Goal: Task Accomplishment & Management: Use online tool/utility

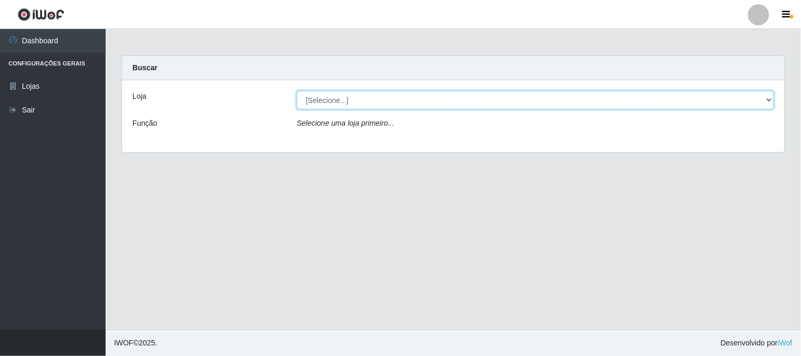
click at [361, 100] on select "[Selecione...] Rede Compras Supermercados - LOJA 1" at bounding box center [535, 100] width 477 height 18
select select "158"
click at [297, 91] on select "[Selecione...] Rede Compras Supermercados - LOJA 1" at bounding box center [535, 100] width 477 height 18
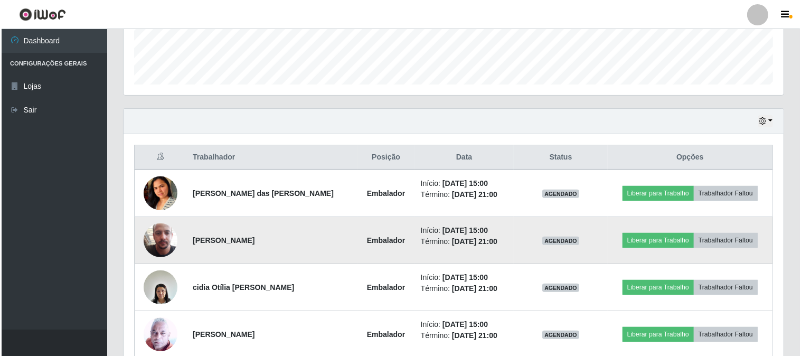
scroll to position [410, 0]
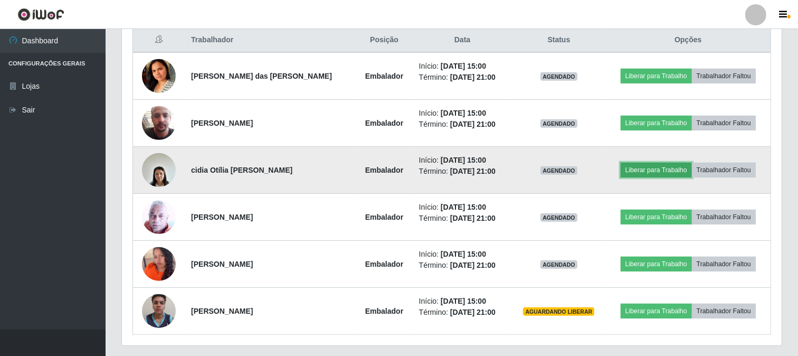
click at [632, 169] on button "Liberar para Trabalho" at bounding box center [656, 170] width 71 height 15
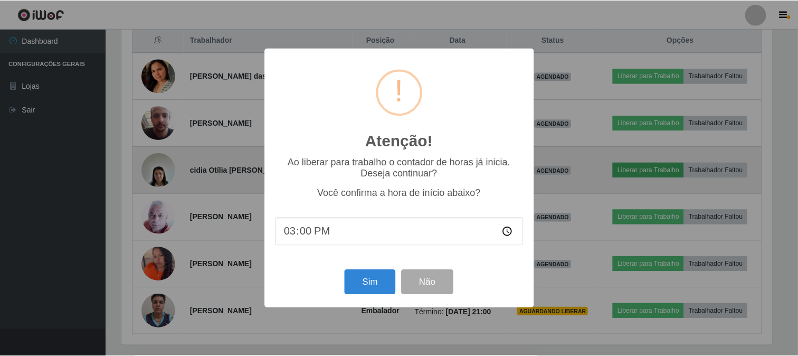
scroll to position [218, 653]
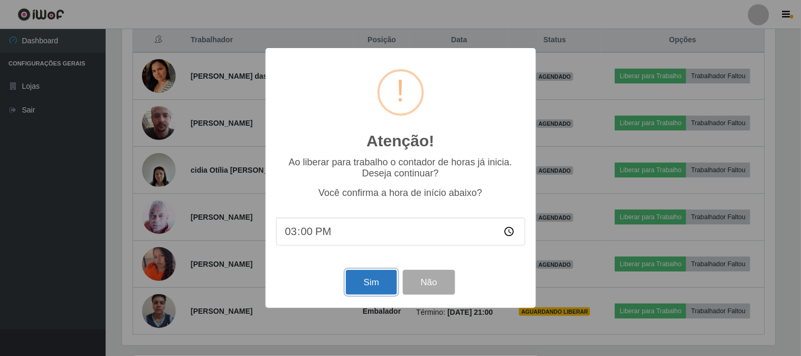
click at [361, 283] on button "Sim" at bounding box center [371, 282] width 51 height 25
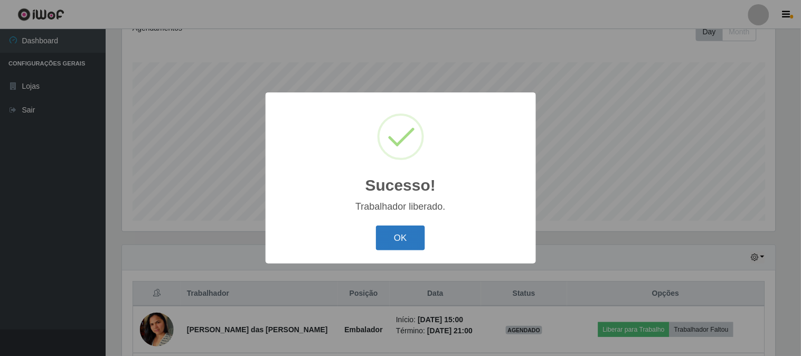
click at [388, 239] on button "OK" at bounding box center [400, 237] width 49 height 25
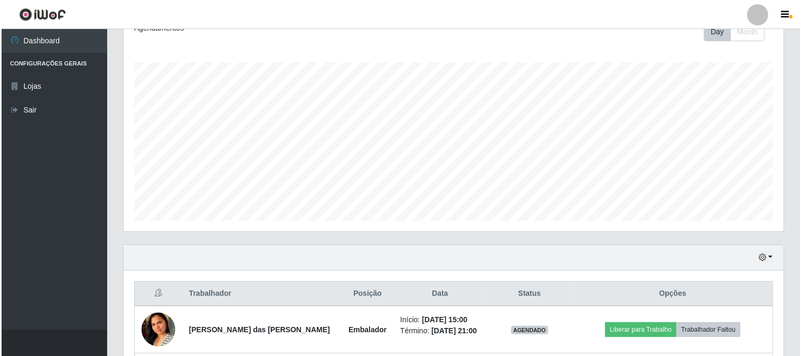
scroll to position [392, 0]
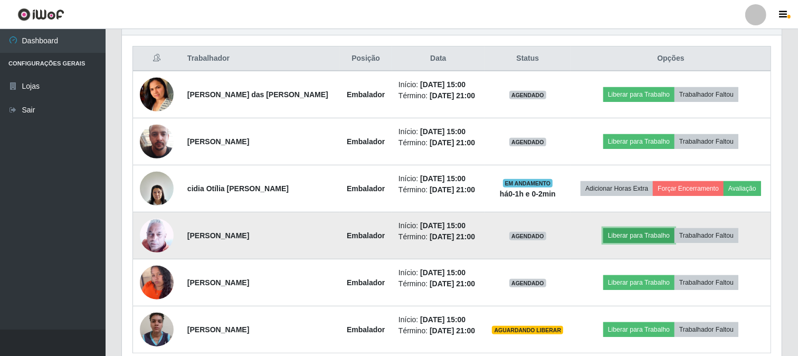
click at [610, 231] on button "Liberar para Trabalho" at bounding box center [638, 235] width 71 height 15
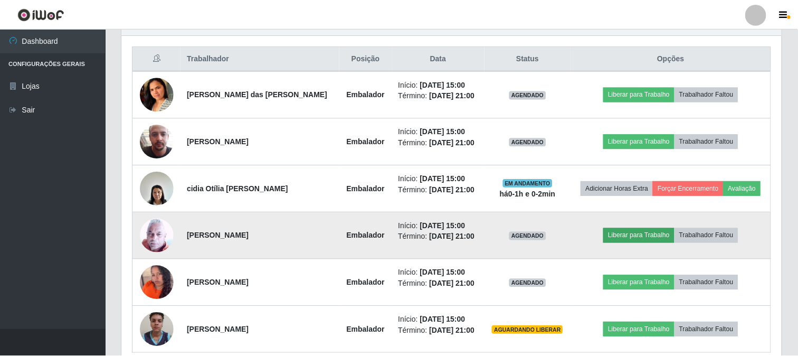
scroll to position [218, 653]
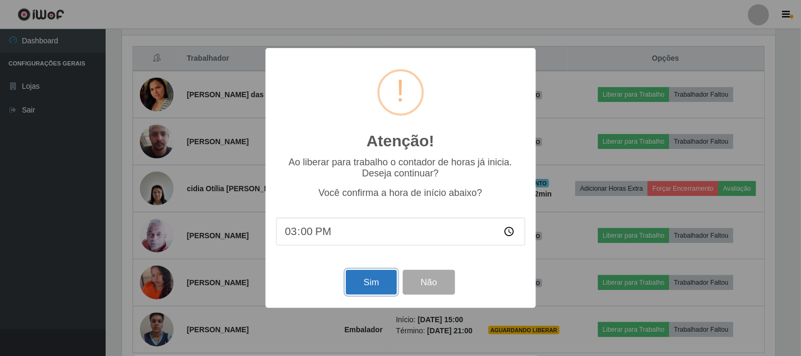
click at [356, 287] on button "Sim" at bounding box center [371, 282] width 51 height 25
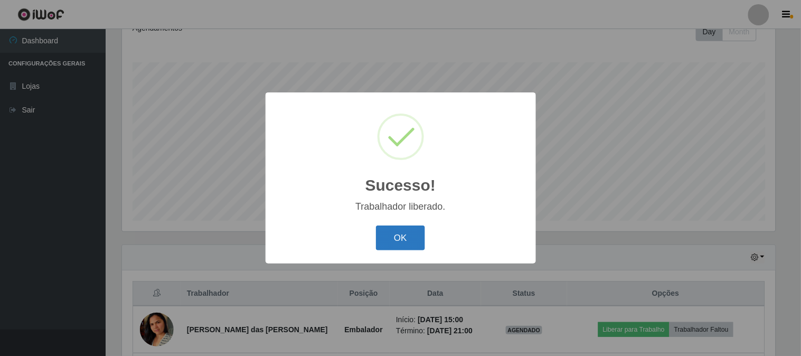
click at [418, 234] on button "OK" at bounding box center [400, 237] width 49 height 25
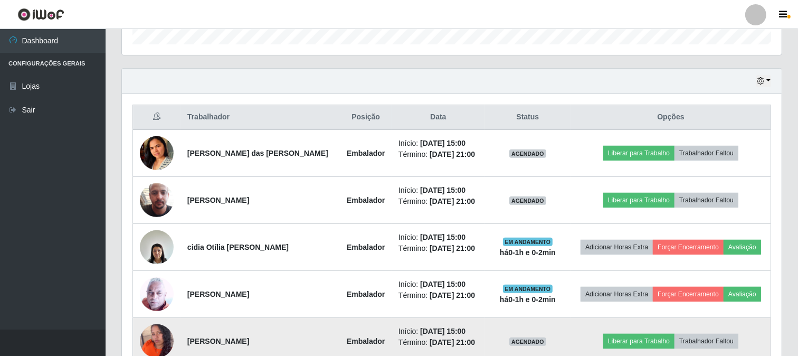
scroll to position [392, 0]
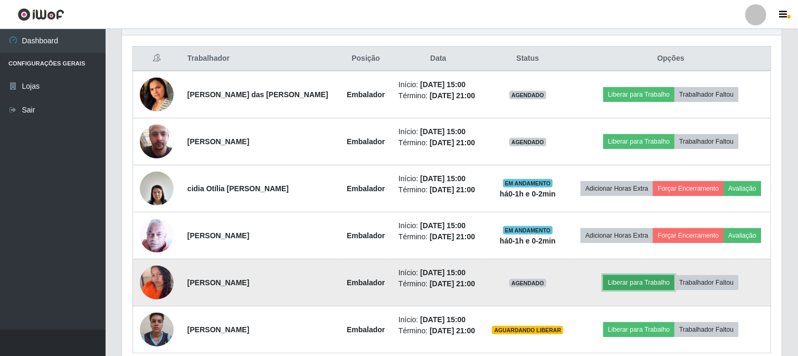
click at [639, 282] on button "Liberar para Trabalho" at bounding box center [638, 282] width 71 height 15
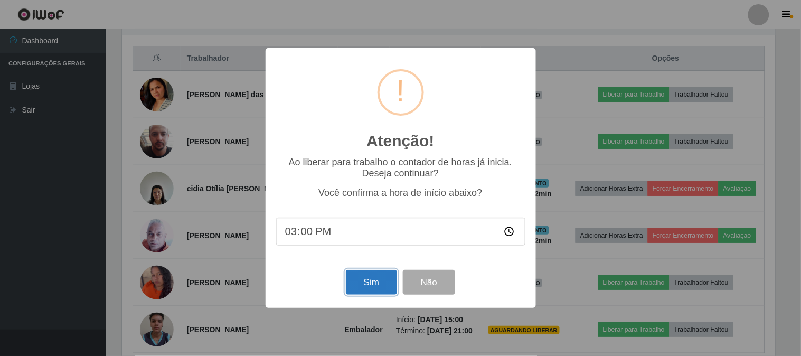
click at [364, 276] on button "Sim" at bounding box center [371, 282] width 51 height 25
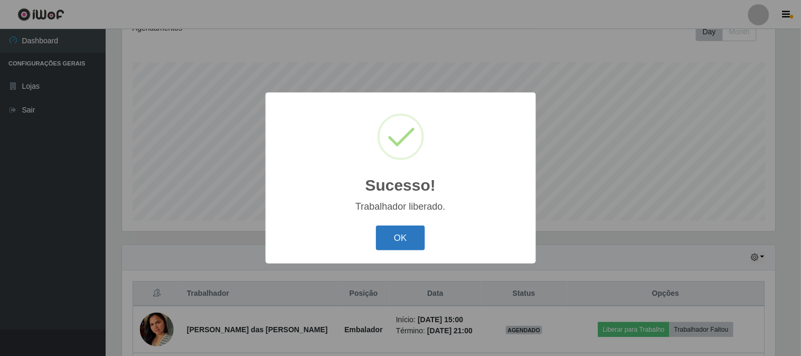
click at [391, 231] on button "OK" at bounding box center [400, 237] width 49 height 25
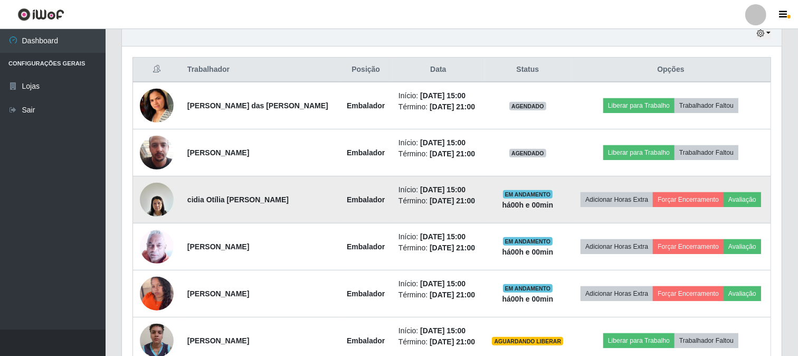
scroll to position [439, 0]
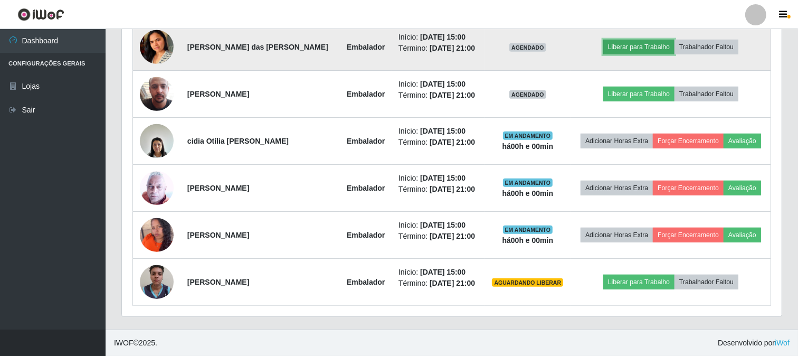
click at [616, 50] on button "Liberar para Trabalho" at bounding box center [638, 47] width 71 height 15
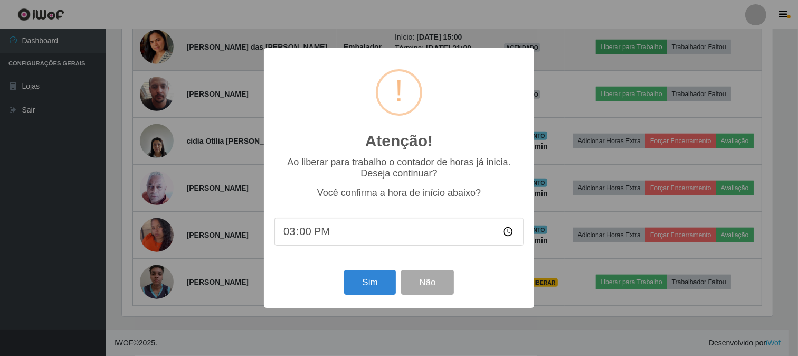
scroll to position [218, 653]
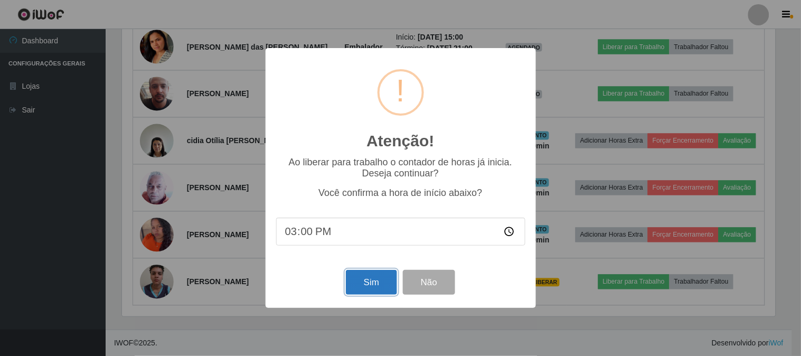
click at [377, 276] on button "Sim" at bounding box center [371, 282] width 51 height 25
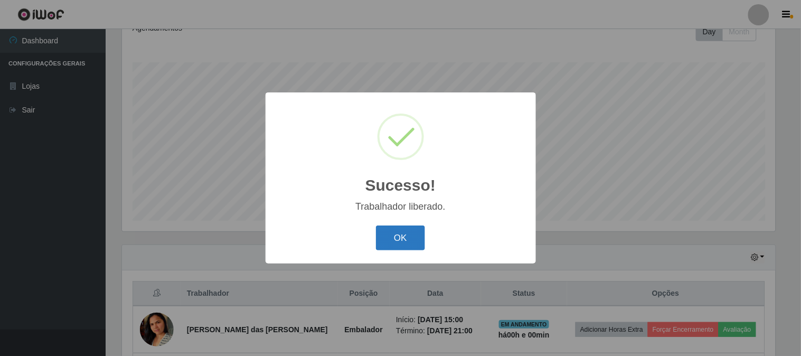
click at [414, 240] on button "OK" at bounding box center [400, 237] width 49 height 25
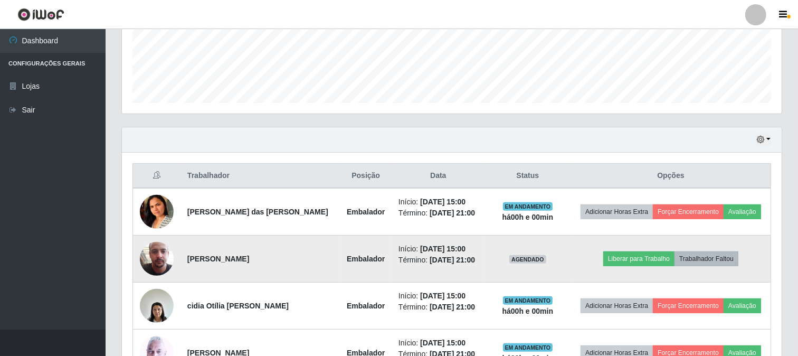
scroll to position [333, 0]
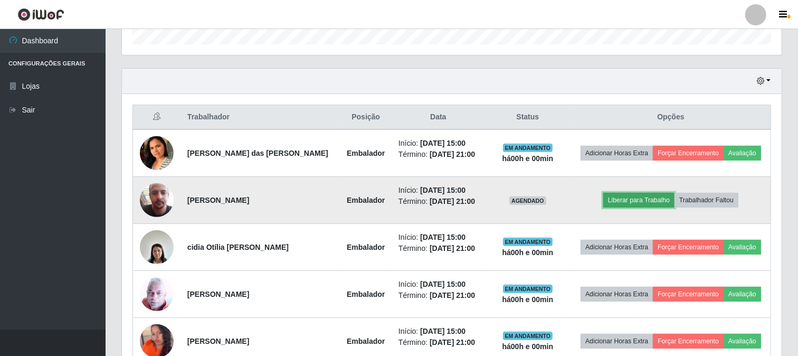
click at [621, 197] on button "Liberar para Trabalho" at bounding box center [638, 200] width 71 height 15
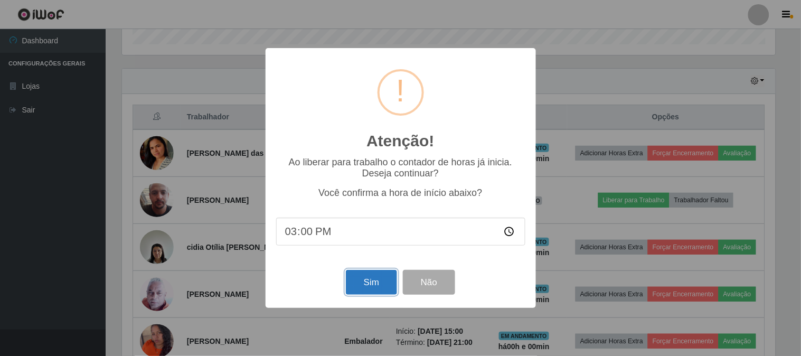
click at [369, 283] on button "Sim" at bounding box center [371, 282] width 51 height 25
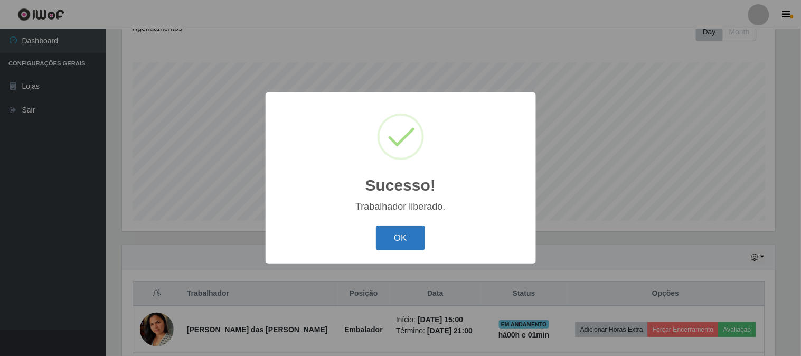
drag, startPoint x: 407, startPoint y: 244, endPoint x: 446, endPoint y: 222, distance: 45.1
click at [407, 243] on button "OK" at bounding box center [400, 237] width 49 height 25
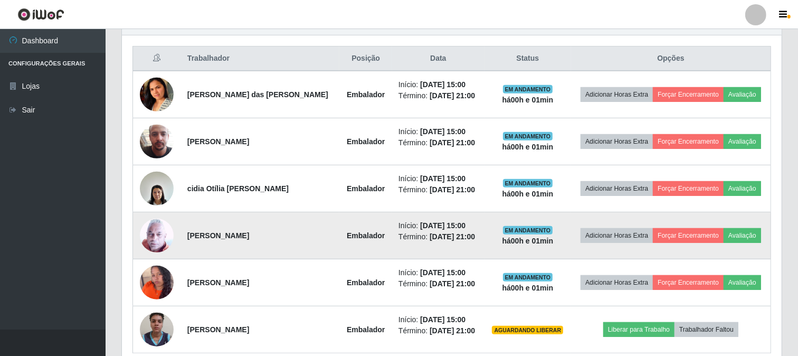
scroll to position [439, 0]
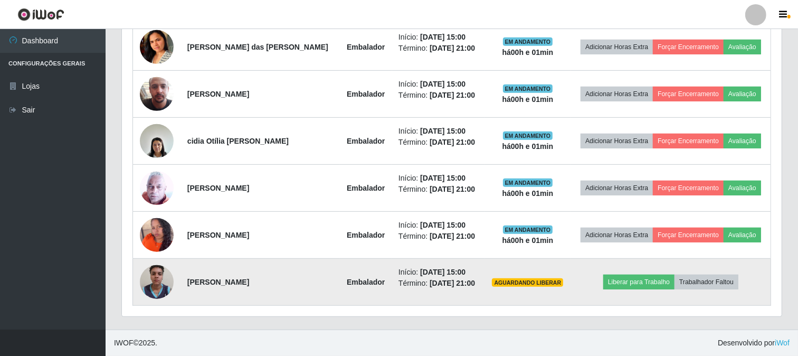
click at [153, 284] on img at bounding box center [157, 281] width 34 height 45
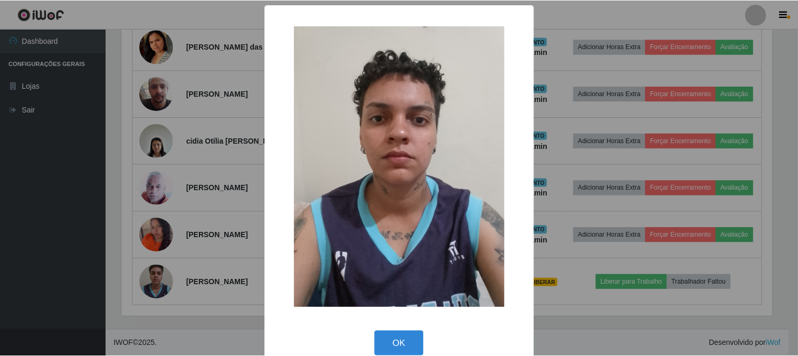
scroll to position [17, 0]
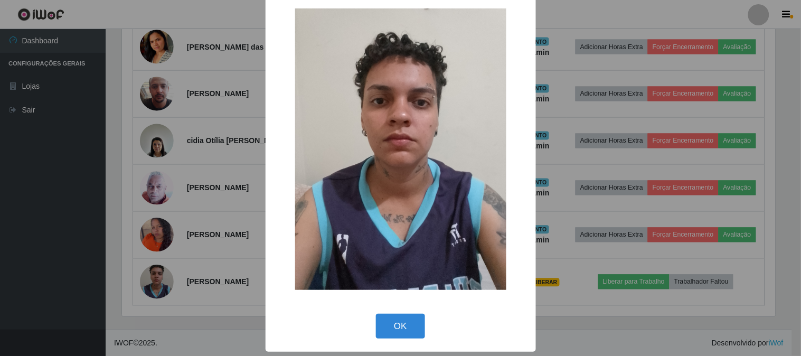
click at [392, 318] on button "OK" at bounding box center [400, 325] width 49 height 25
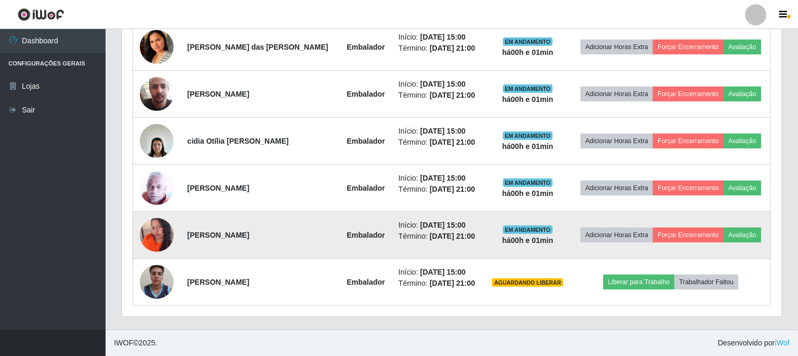
scroll to position [218, 660]
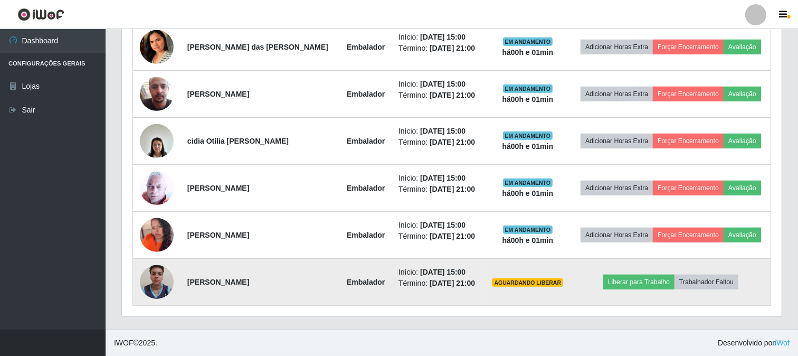
click at [166, 279] on img at bounding box center [157, 281] width 34 height 45
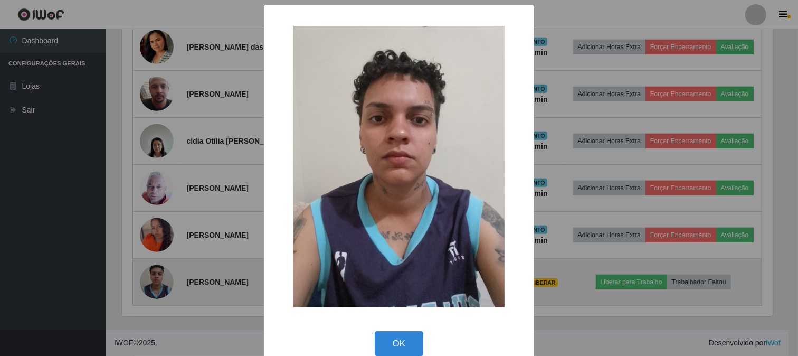
scroll to position [218, 653]
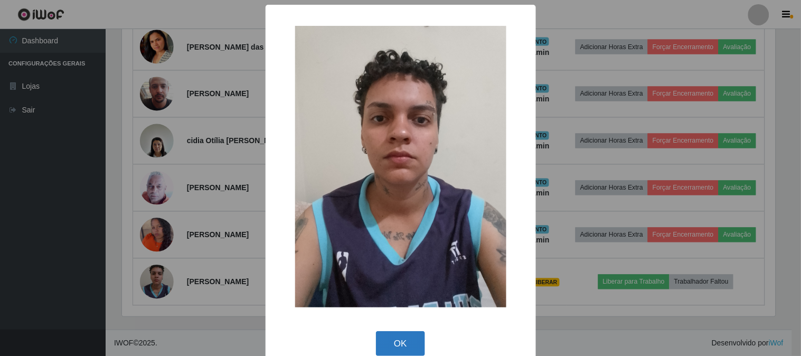
click at [381, 343] on button "OK" at bounding box center [400, 343] width 49 height 25
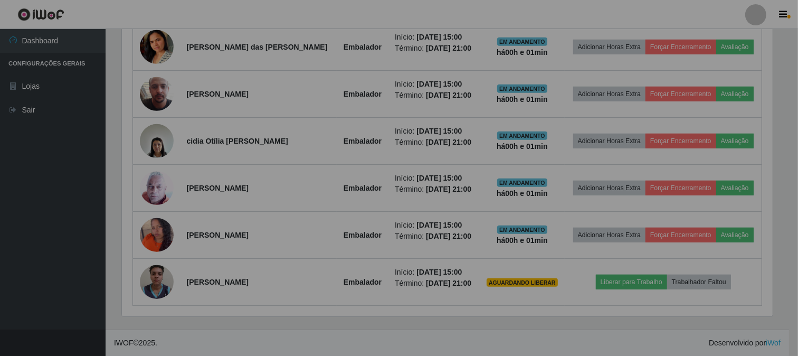
scroll to position [527471, 527031]
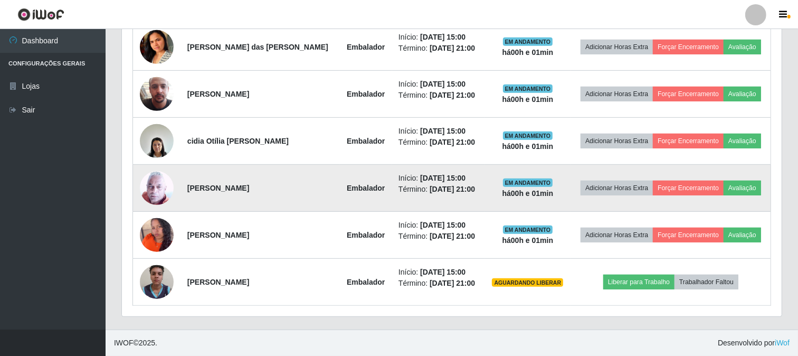
click at [159, 192] on img at bounding box center [157, 187] width 34 height 34
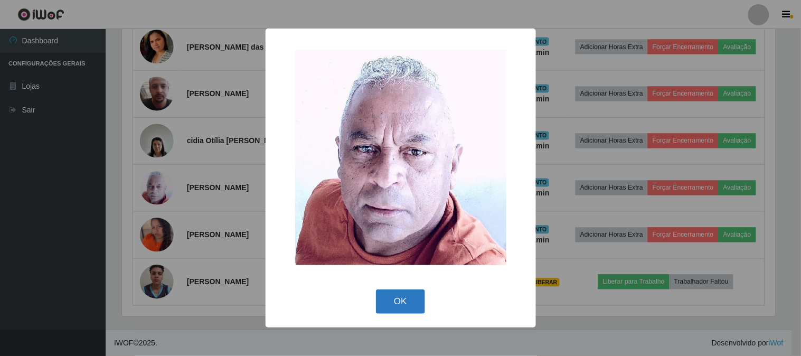
click at [418, 297] on button "OK" at bounding box center [400, 301] width 49 height 25
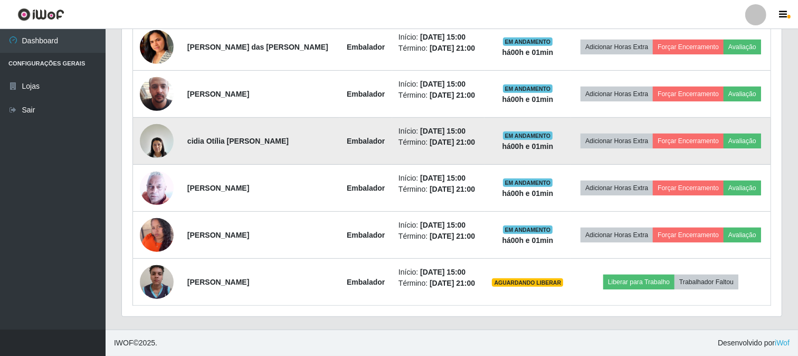
click at [160, 140] on img at bounding box center [157, 140] width 34 height 45
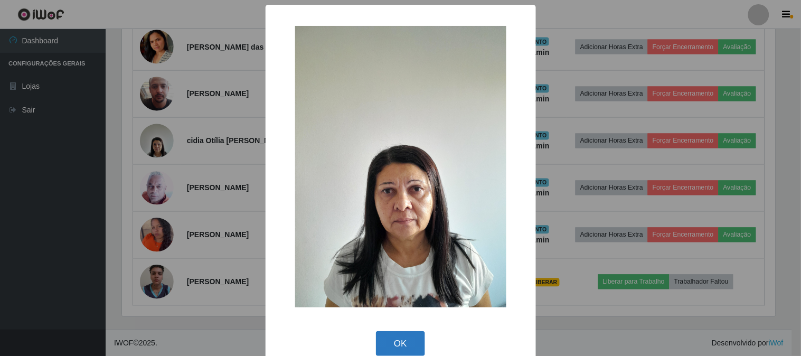
click at [394, 338] on button "OK" at bounding box center [400, 343] width 49 height 25
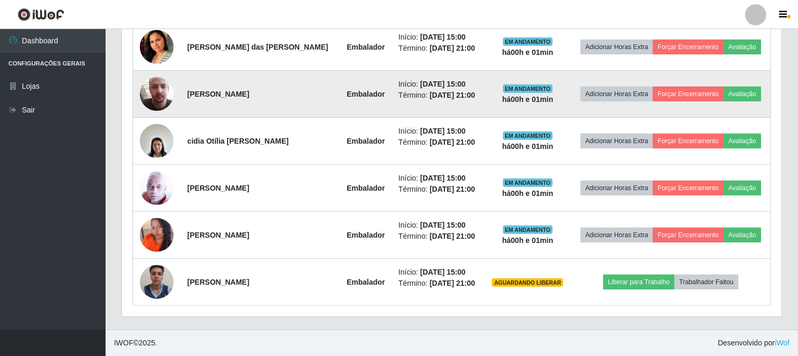
click at [163, 88] on img at bounding box center [157, 94] width 34 height 60
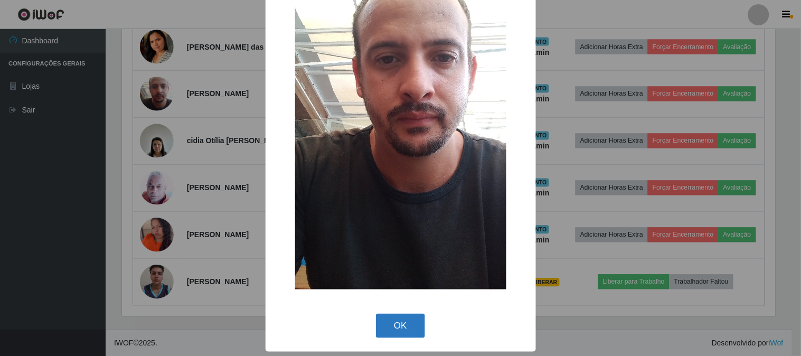
click at [402, 317] on button "OK" at bounding box center [400, 325] width 49 height 25
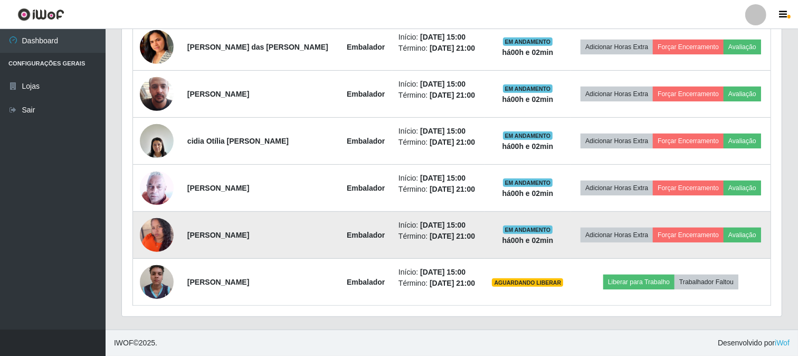
click at [165, 233] on img at bounding box center [157, 235] width 34 height 42
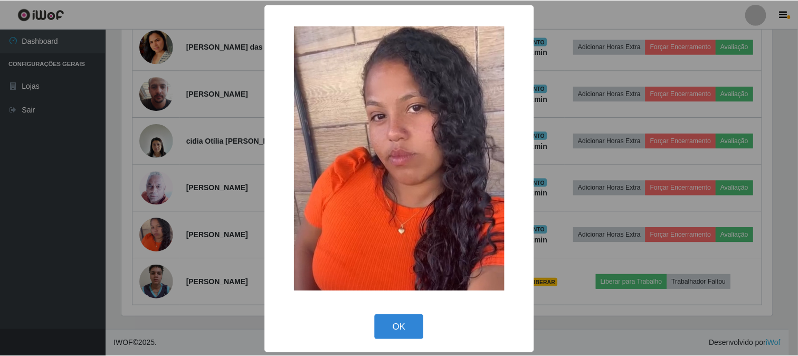
scroll to position [1, 0]
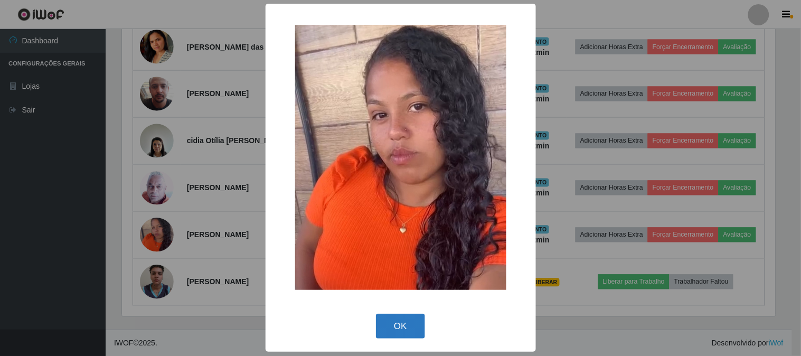
click at [383, 324] on button "OK" at bounding box center [400, 325] width 49 height 25
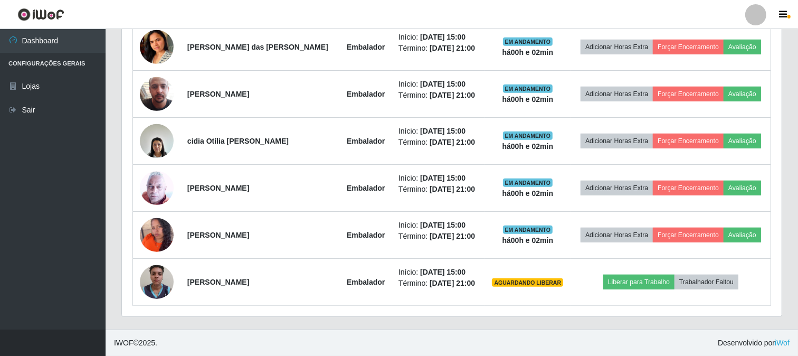
scroll to position [322, 0]
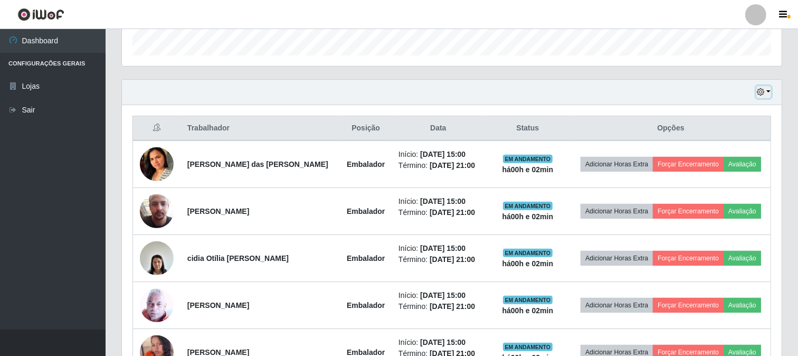
click at [763, 91] on icon "button" at bounding box center [760, 91] width 7 height 7
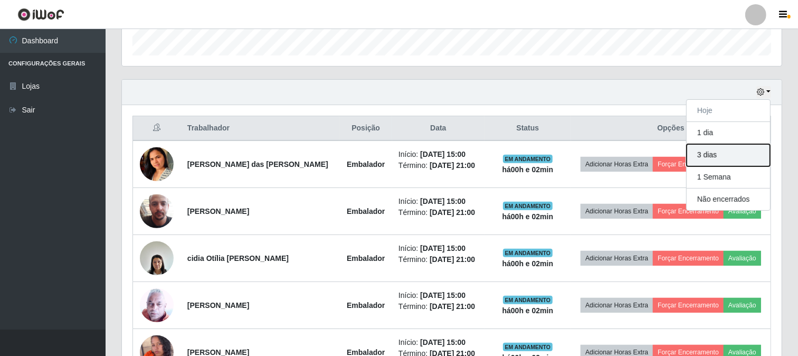
click at [716, 151] on button "3 dias" at bounding box center [728, 155] width 83 height 22
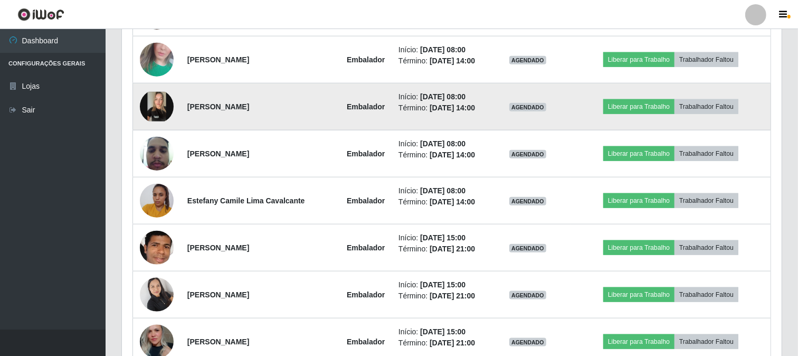
scroll to position [1191, 0]
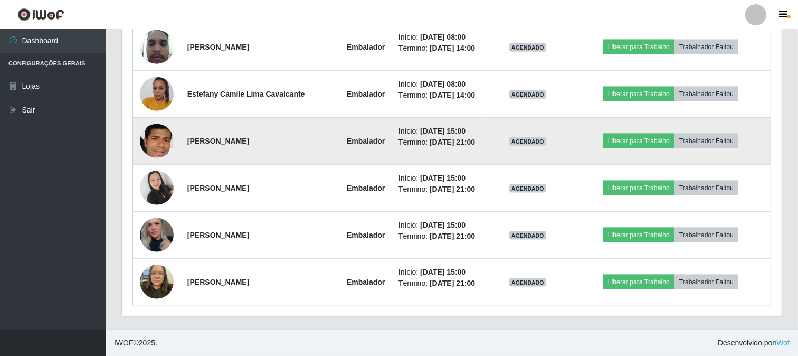
click at [156, 132] on img at bounding box center [157, 141] width 34 height 48
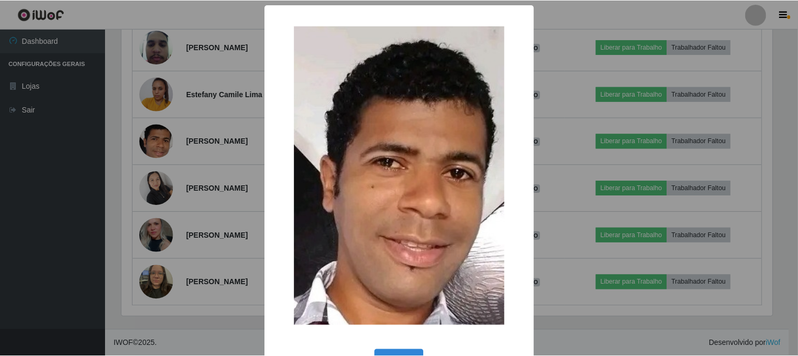
scroll to position [35, 0]
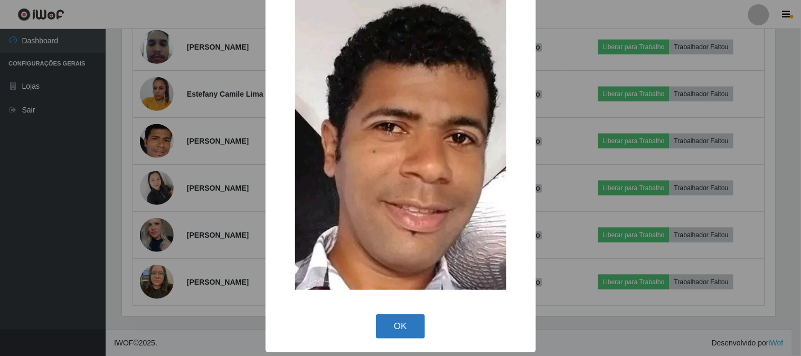
click at [412, 326] on button "OK" at bounding box center [400, 326] width 49 height 25
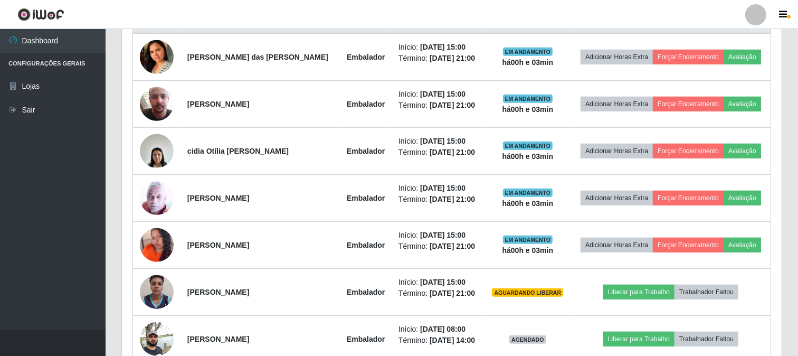
scroll to position [253, 0]
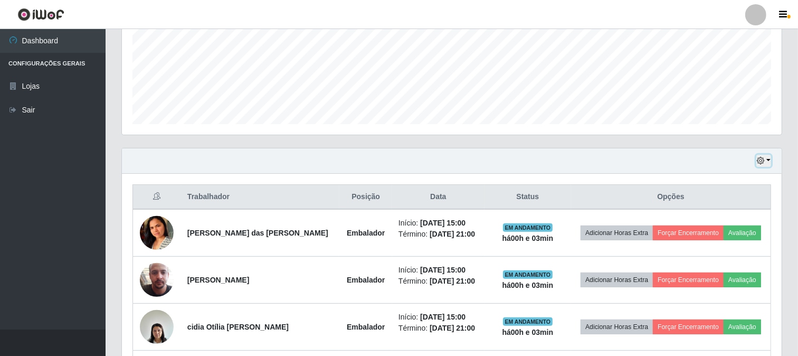
click at [759, 164] on icon "button" at bounding box center [760, 160] width 7 height 7
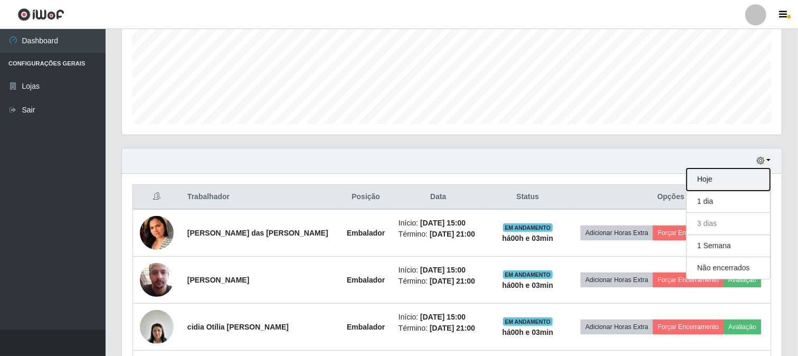
click at [710, 185] on button "Hoje" at bounding box center [728, 179] width 83 height 22
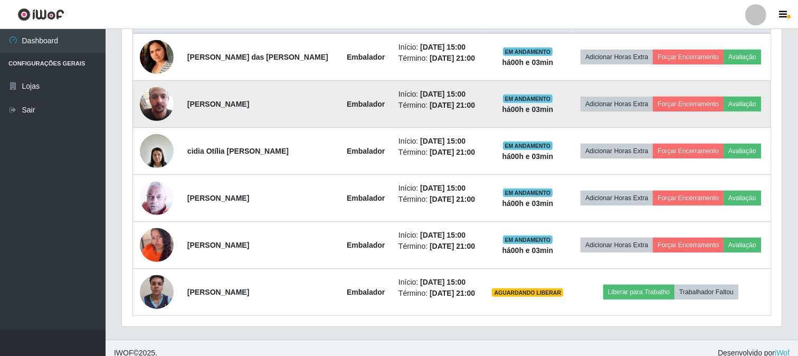
scroll to position [439, 0]
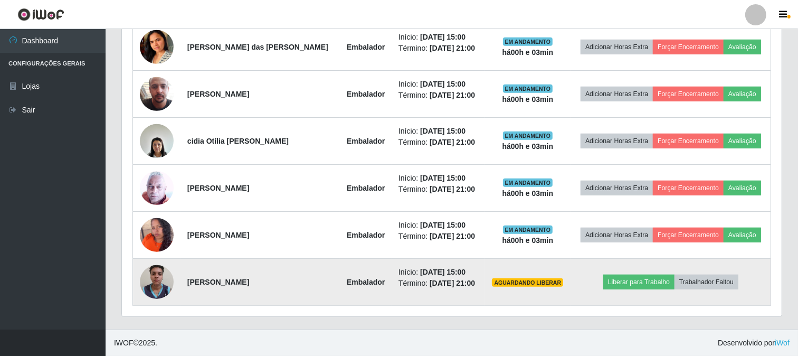
click at [159, 283] on img at bounding box center [157, 281] width 34 height 45
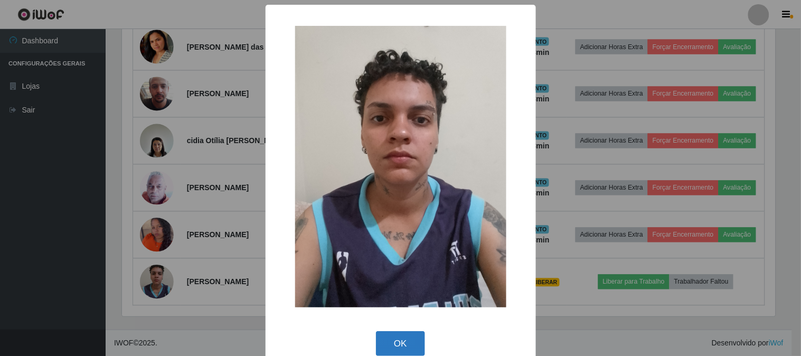
click at [391, 337] on button "OK" at bounding box center [400, 343] width 49 height 25
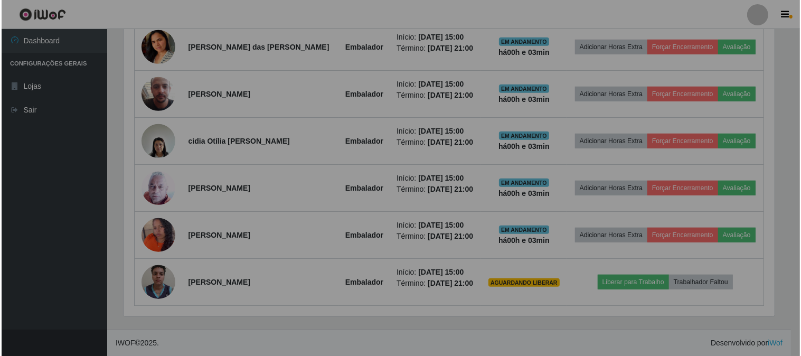
scroll to position [218, 660]
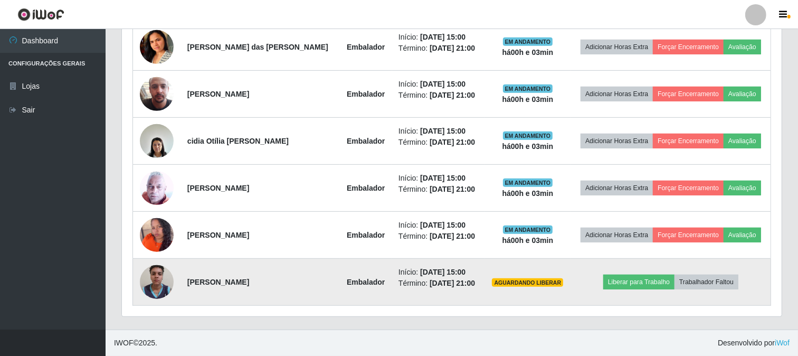
click at [163, 276] on img at bounding box center [157, 281] width 34 height 45
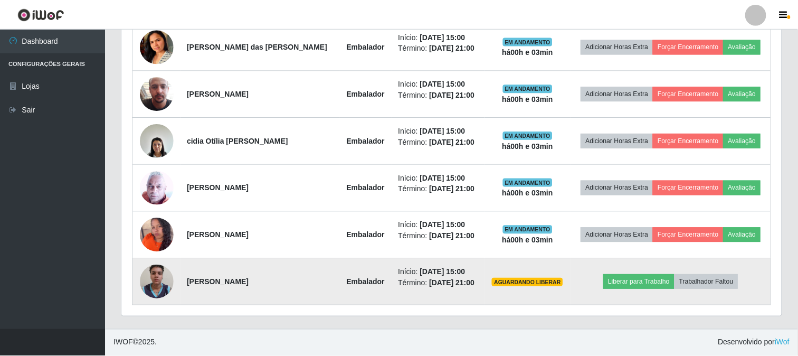
scroll to position [218, 653]
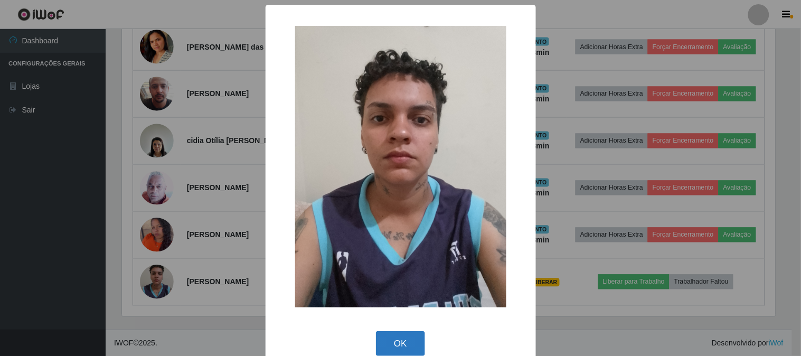
click at [405, 341] on button "OK" at bounding box center [400, 343] width 49 height 25
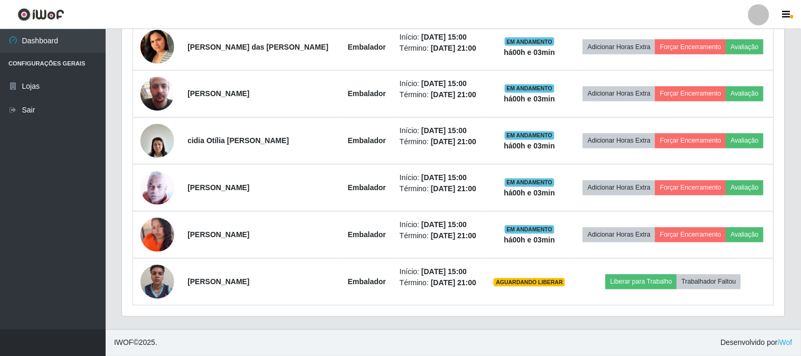
scroll to position [218, 660]
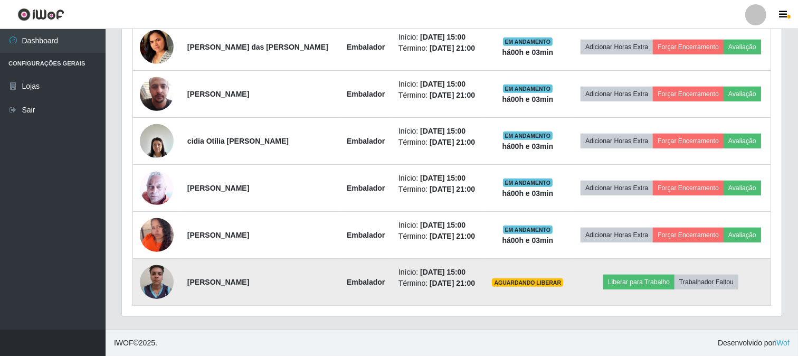
click at [164, 284] on img at bounding box center [157, 281] width 34 height 45
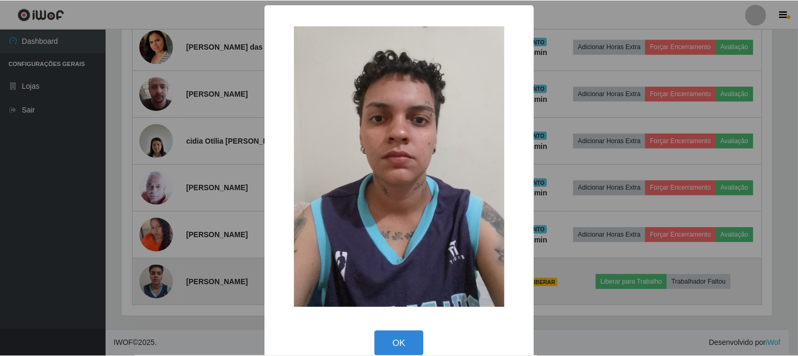
scroll to position [218, 653]
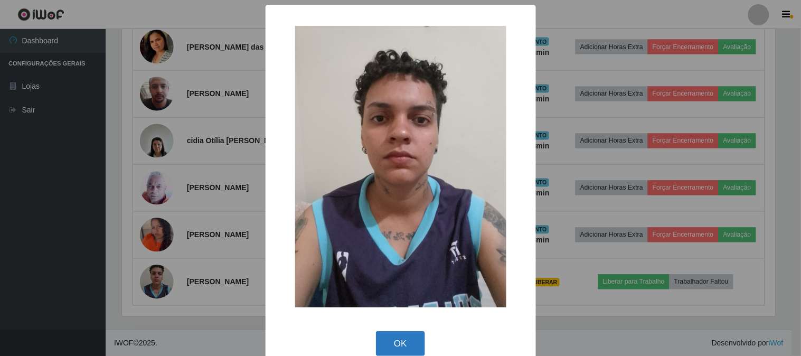
click at [412, 343] on button "OK" at bounding box center [400, 343] width 49 height 25
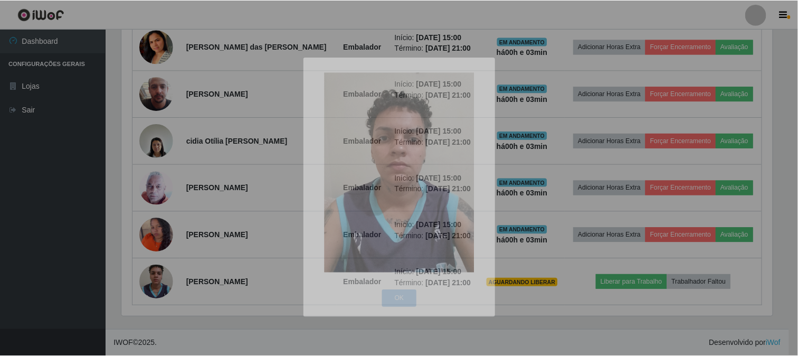
scroll to position [218, 660]
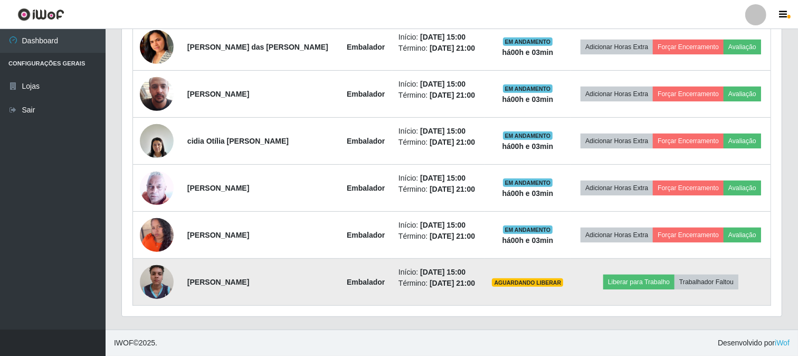
click at [163, 282] on img at bounding box center [157, 281] width 34 height 45
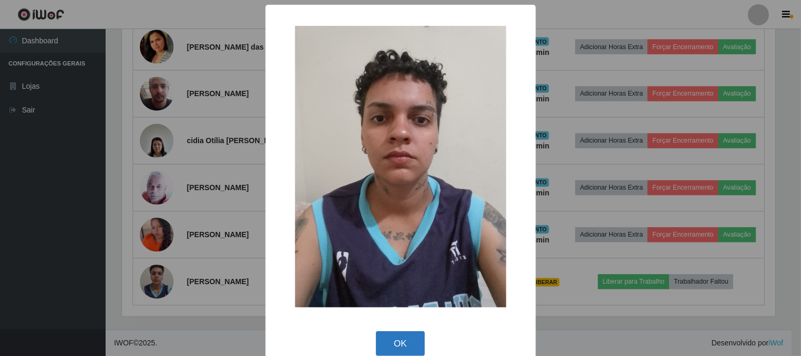
click at [398, 339] on button "OK" at bounding box center [400, 343] width 49 height 25
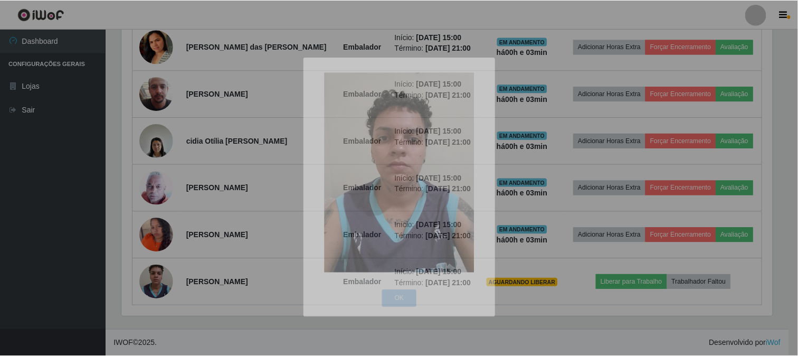
scroll to position [218, 660]
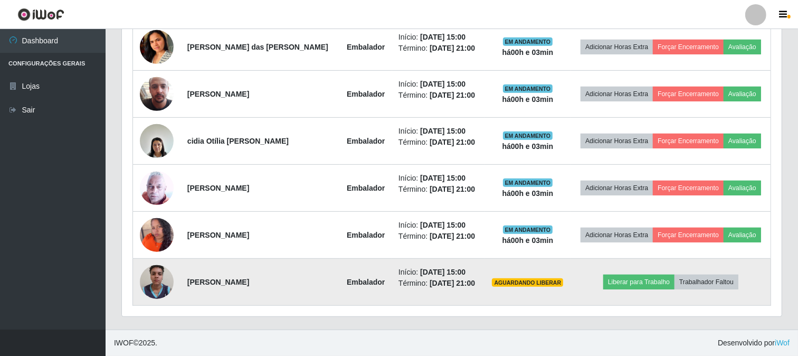
click at [159, 282] on img at bounding box center [157, 281] width 34 height 45
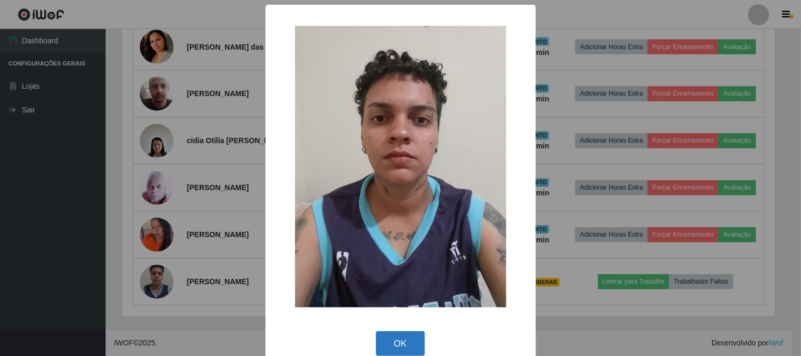
click at [381, 336] on button "OK" at bounding box center [400, 343] width 49 height 25
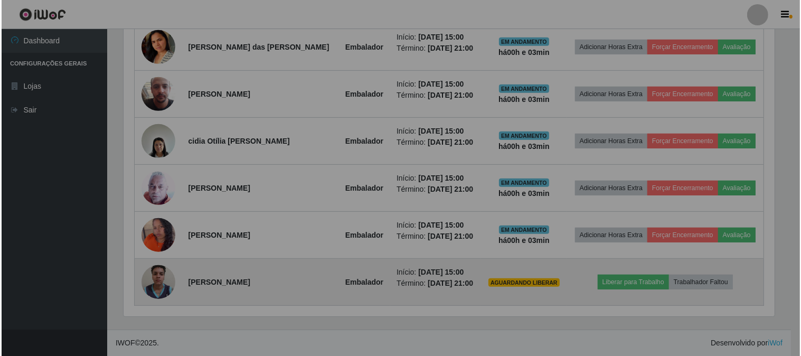
scroll to position [218, 660]
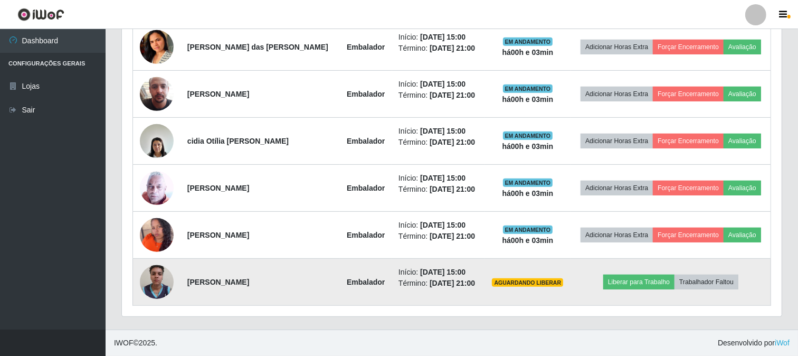
click at [164, 279] on img at bounding box center [157, 281] width 34 height 45
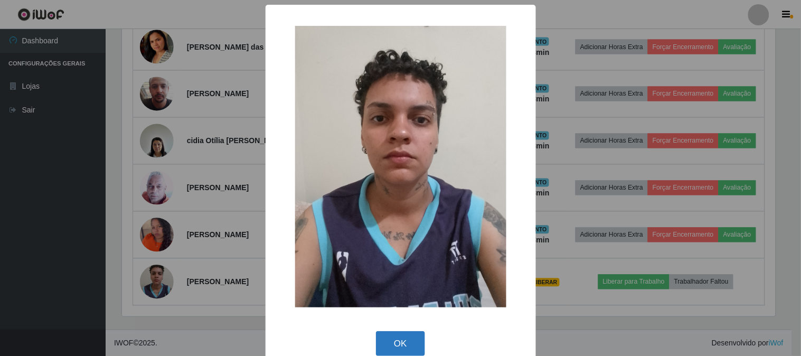
click at [393, 347] on button "OK" at bounding box center [400, 343] width 49 height 25
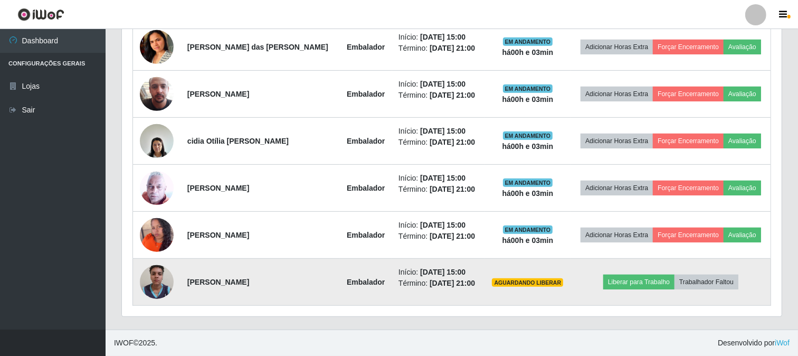
click at [159, 280] on img at bounding box center [157, 281] width 34 height 45
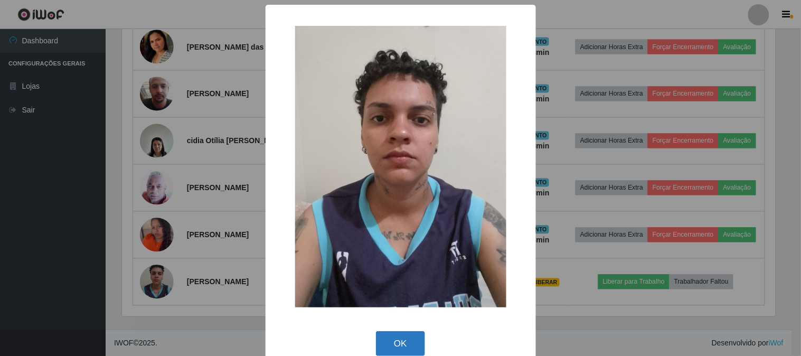
click at [396, 340] on button "OK" at bounding box center [400, 343] width 49 height 25
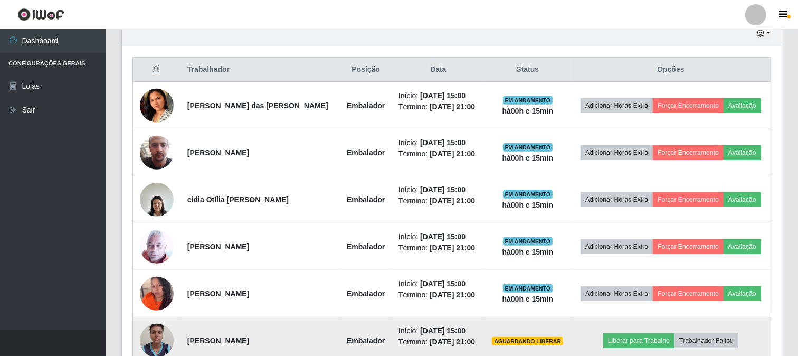
scroll to position [439, 0]
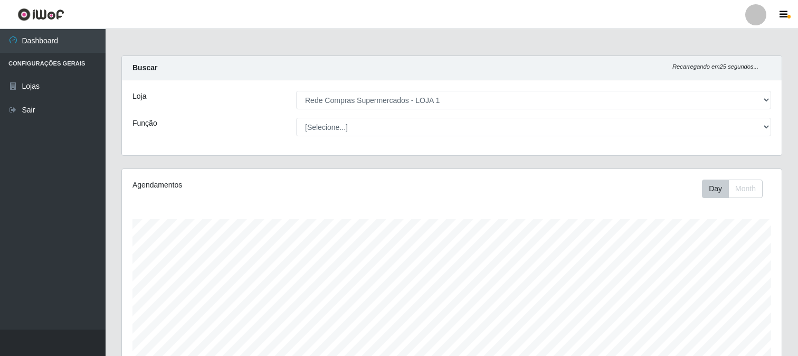
select select "158"
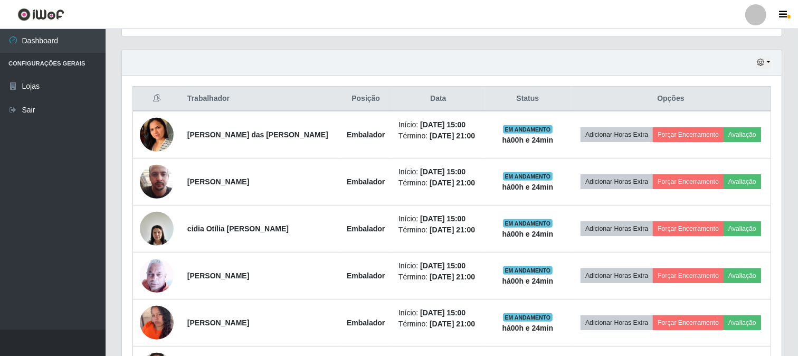
scroll to position [218, 660]
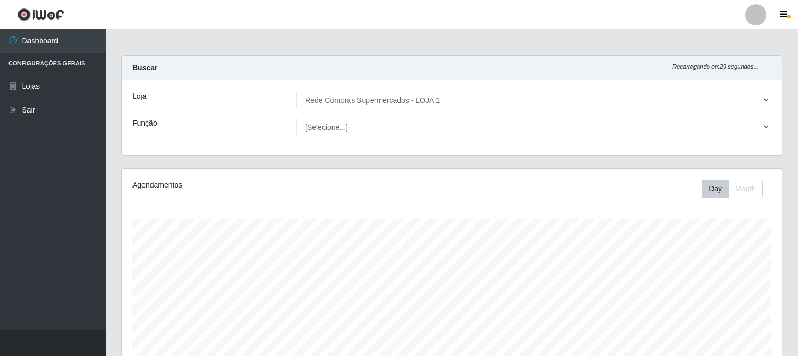
select select "158"
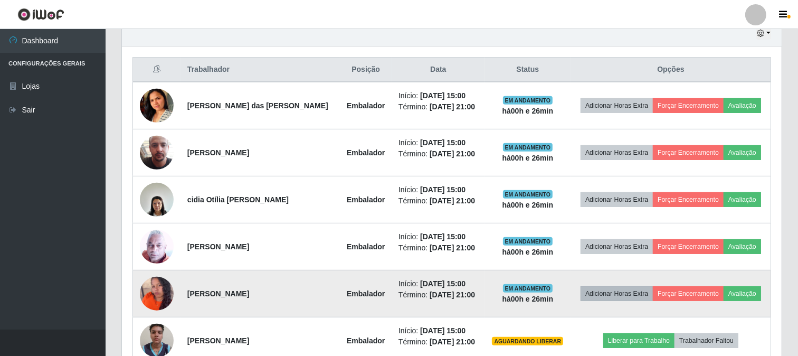
scroll to position [439, 0]
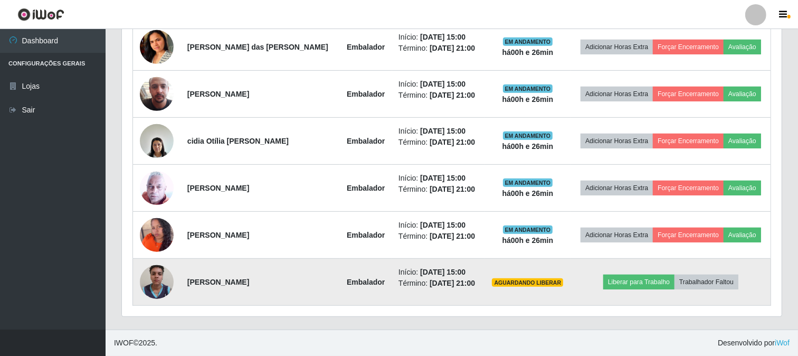
click at [161, 279] on img at bounding box center [157, 281] width 34 height 45
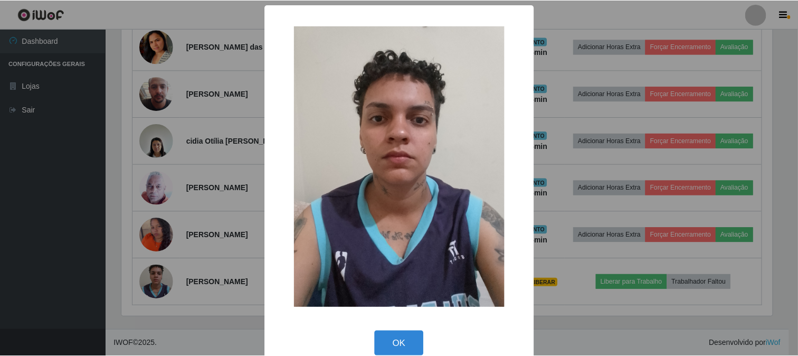
scroll to position [17, 0]
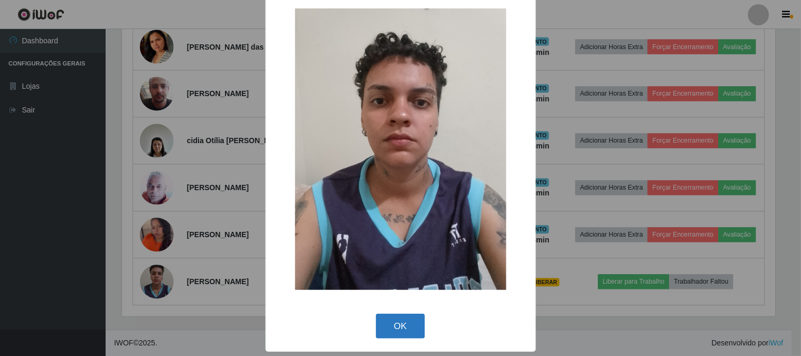
click at [393, 326] on button "OK" at bounding box center [400, 325] width 49 height 25
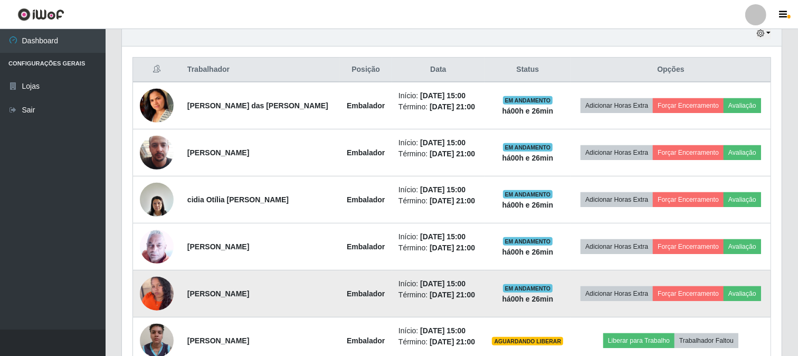
scroll to position [439, 0]
